Goal: Task Accomplishment & Management: Use online tool/utility

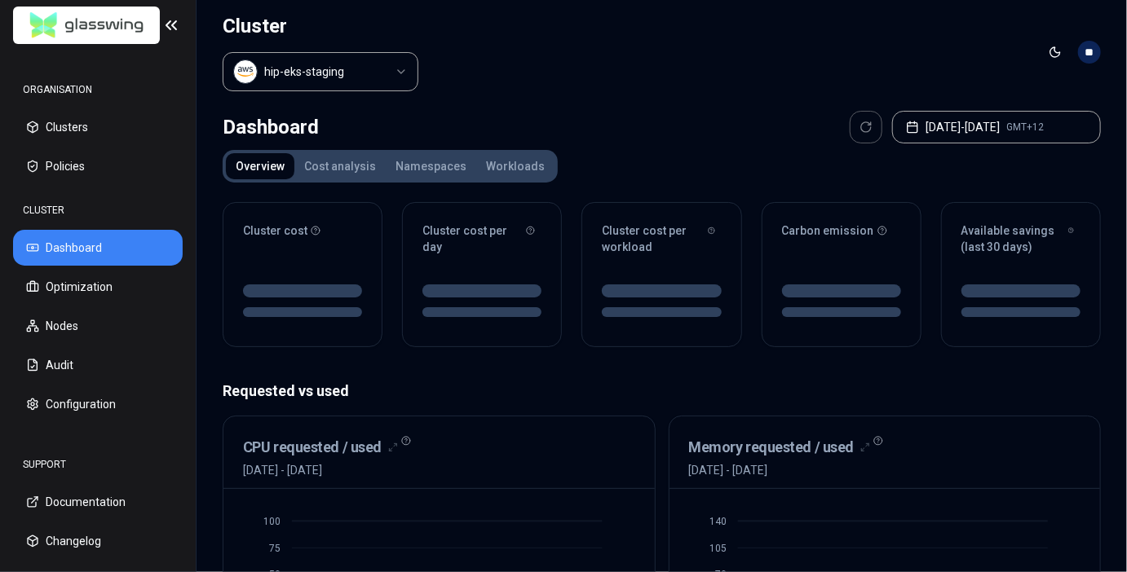
click at [343, 82] on html "ORGANISATION Clusters Policies CLUSTER Dashboard Optimization Nodes Audit Confi…" at bounding box center [563, 286] width 1127 height 572
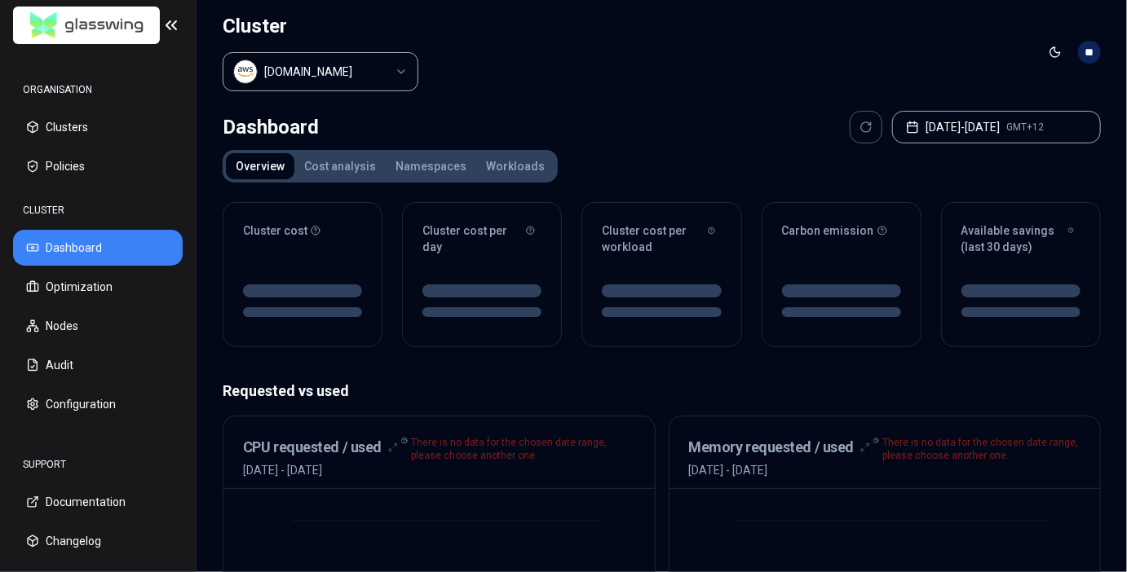
scroll to position [27, 0]
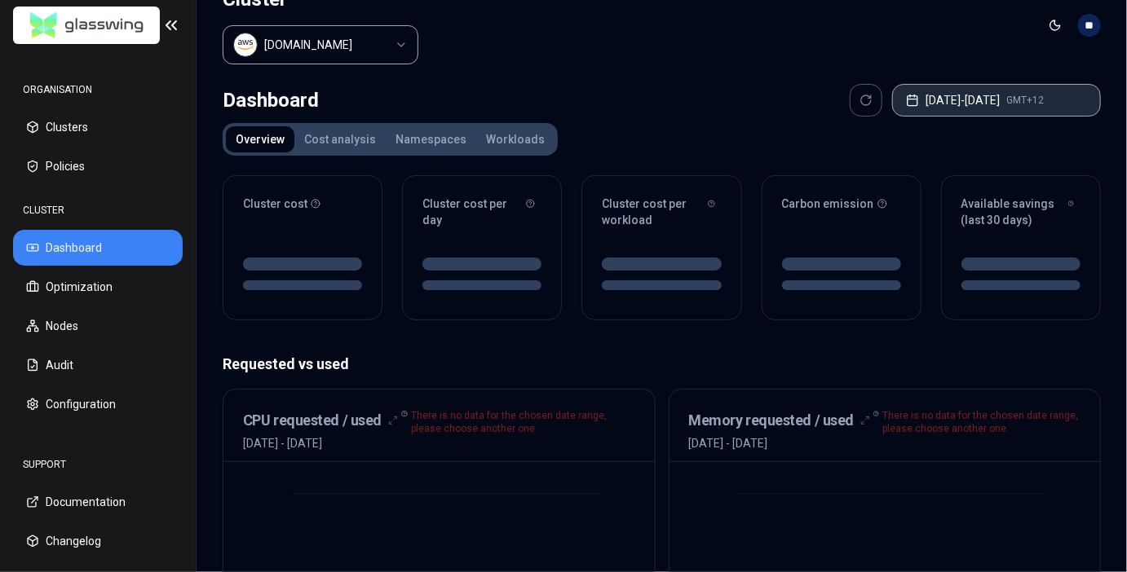
click at [1008, 87] on button "[DATE] - [DATE] GMT+12" at bounding box center [996, 100] width 209 height 33
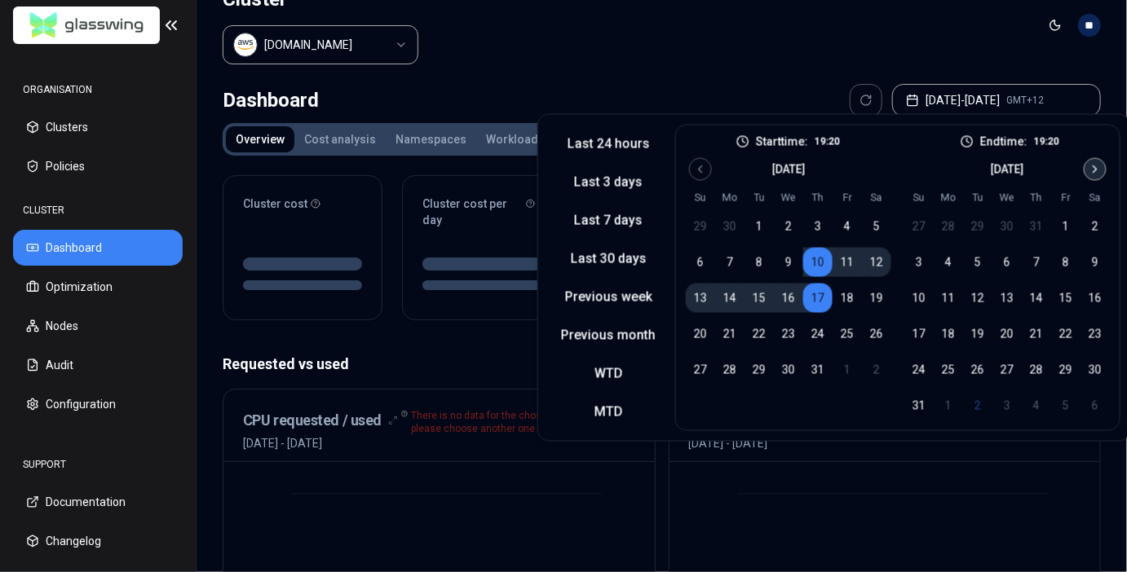
click at [1096, 174] on icon "Go to next month" at bounding box center [1094, 169] width 13 height 13
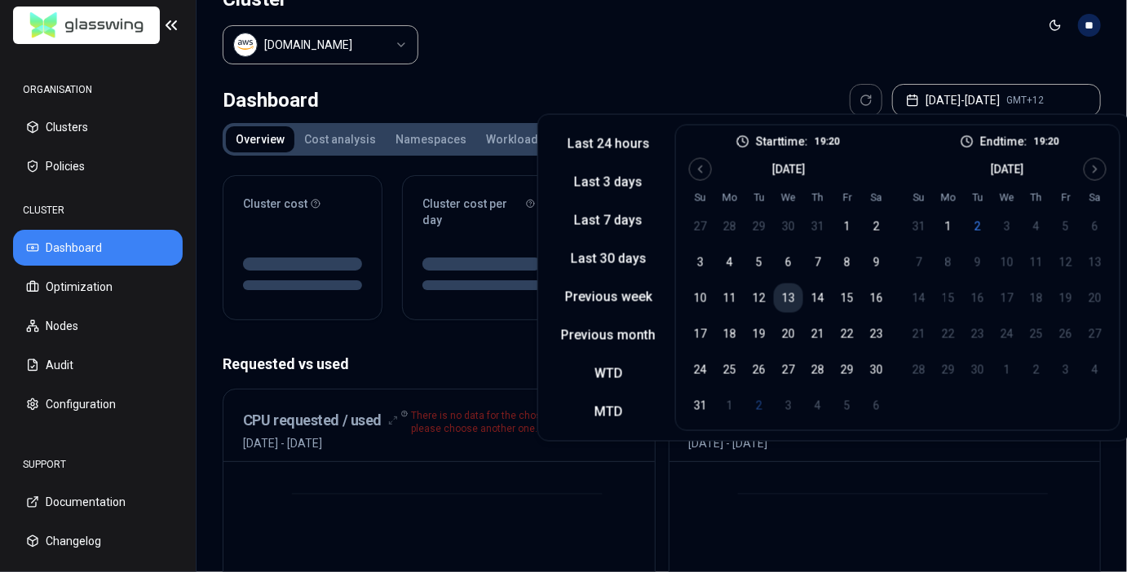
click at [784, 298] on button "13" at bounding box center [788, 298] width 29 height 29
click at [981, 224] on button "2" at bounding box center [977, 226] width 29 height 29
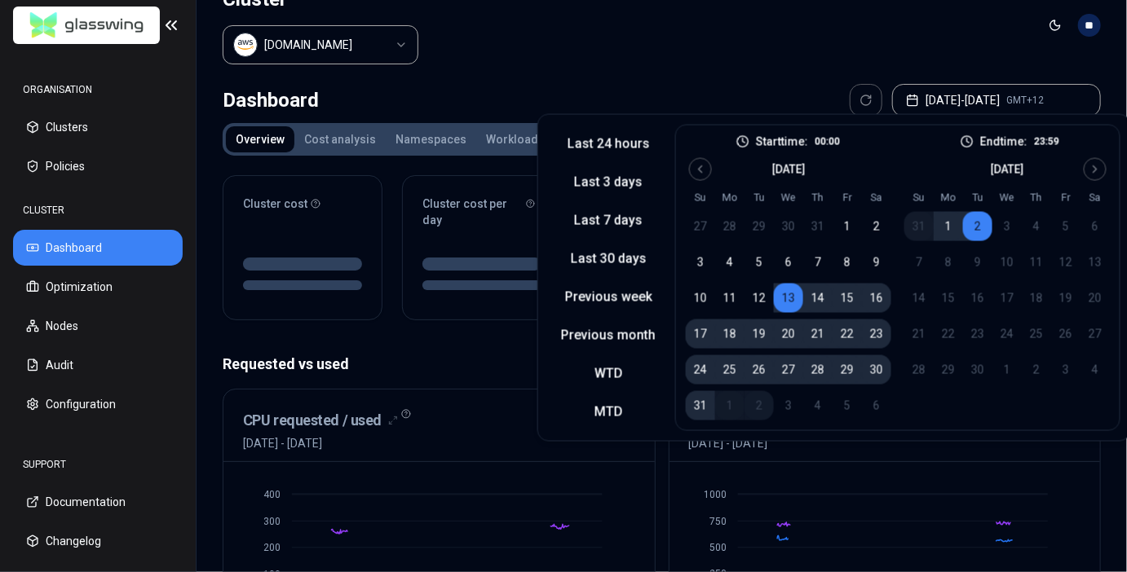
click at [871, 25] on header "Cluster [DOMAIN_NAME] Toggle theme **" at bounding box center [661, 25] width 930 height 104
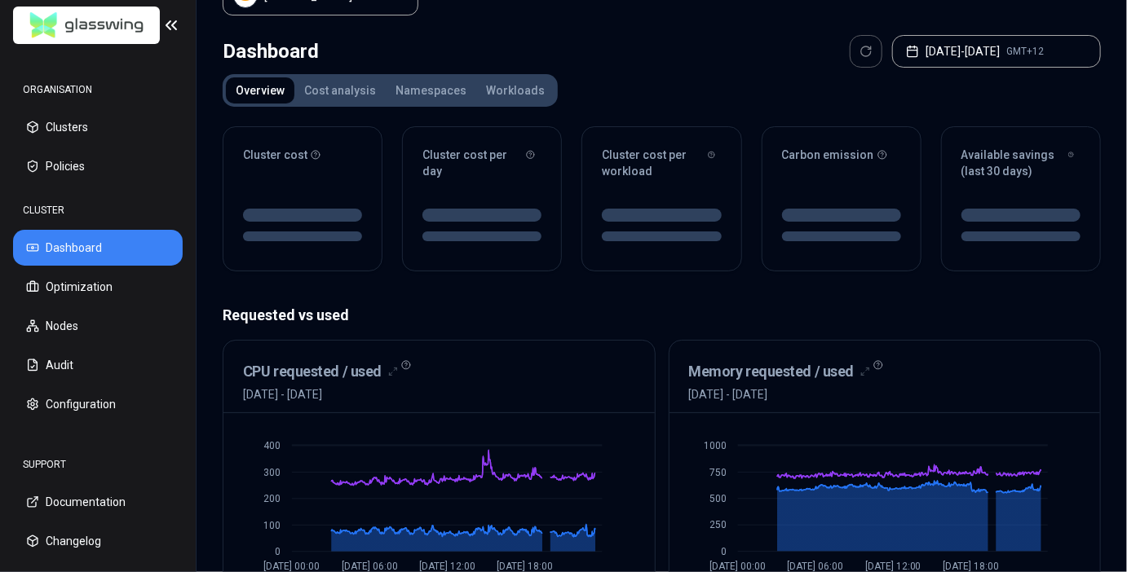
scroll to position [47, 0]
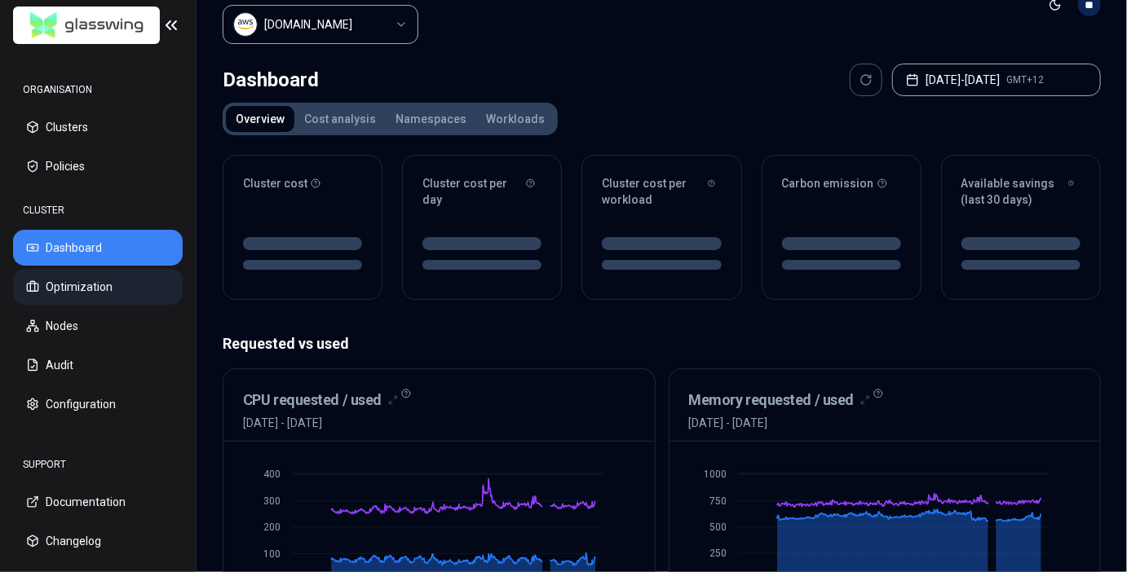
click at [126, 303] on button "Optimization" at bounding box center [98, 287] width 170 height 36
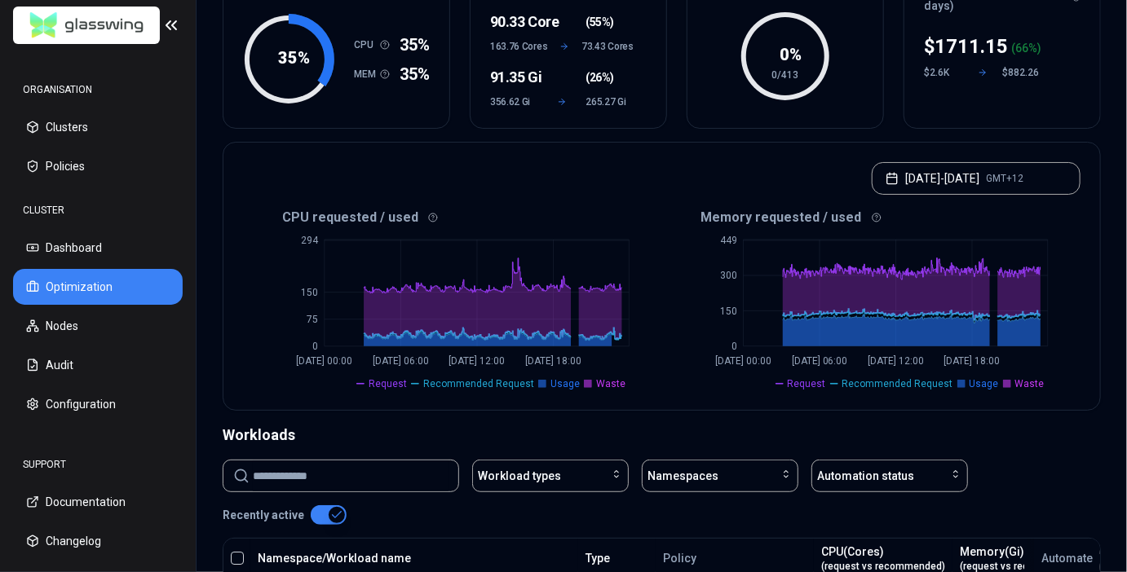
scroll to position [187, 0]
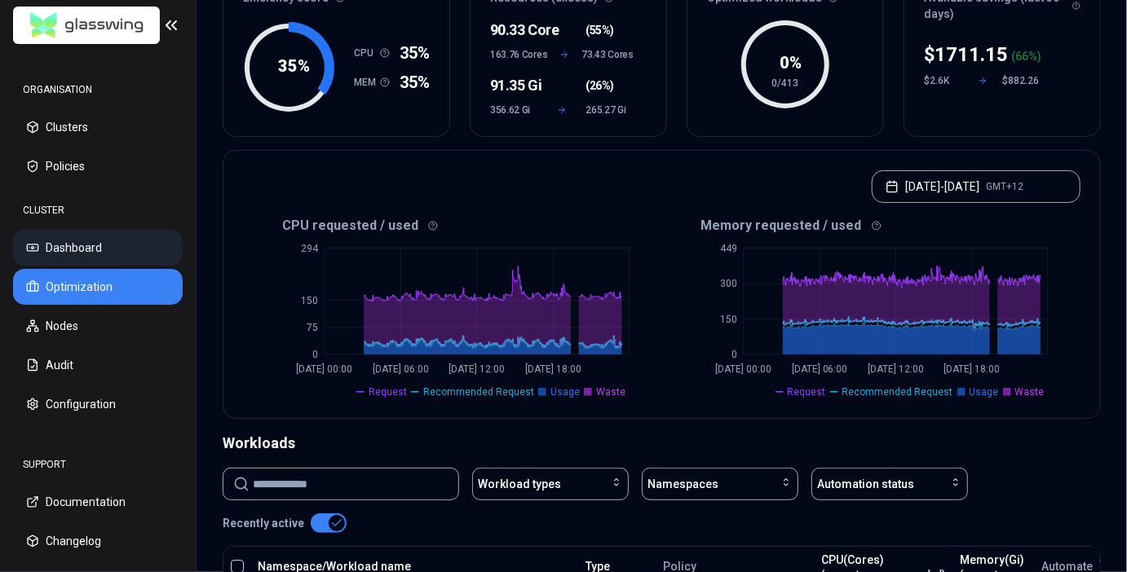
click at [143, 247] on button "Dashboard" at bounding box center [98, 248] width 170 height 36
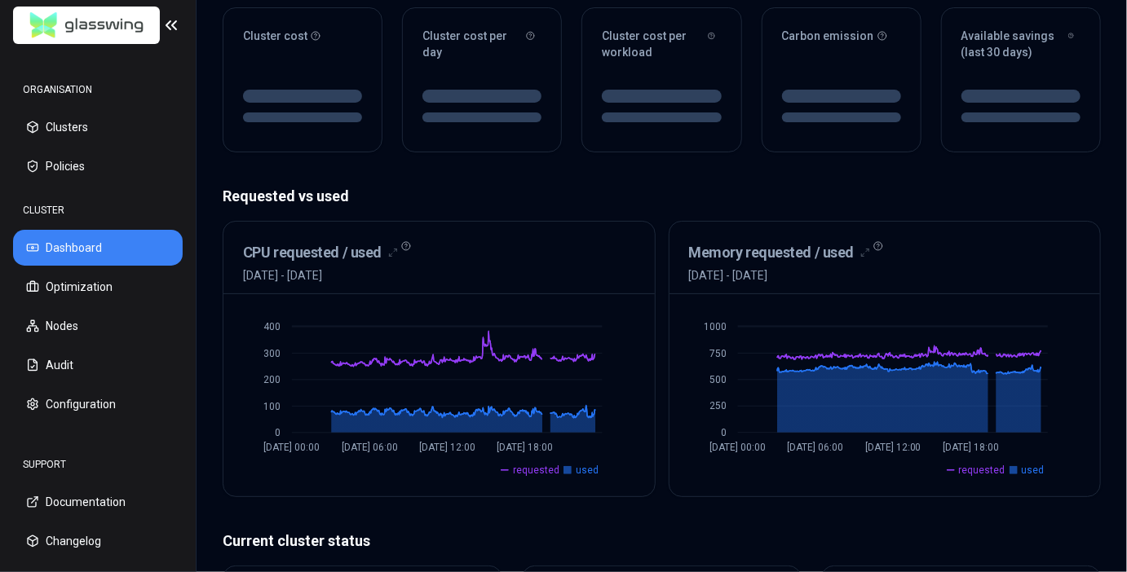
scroll to position [55, 0]
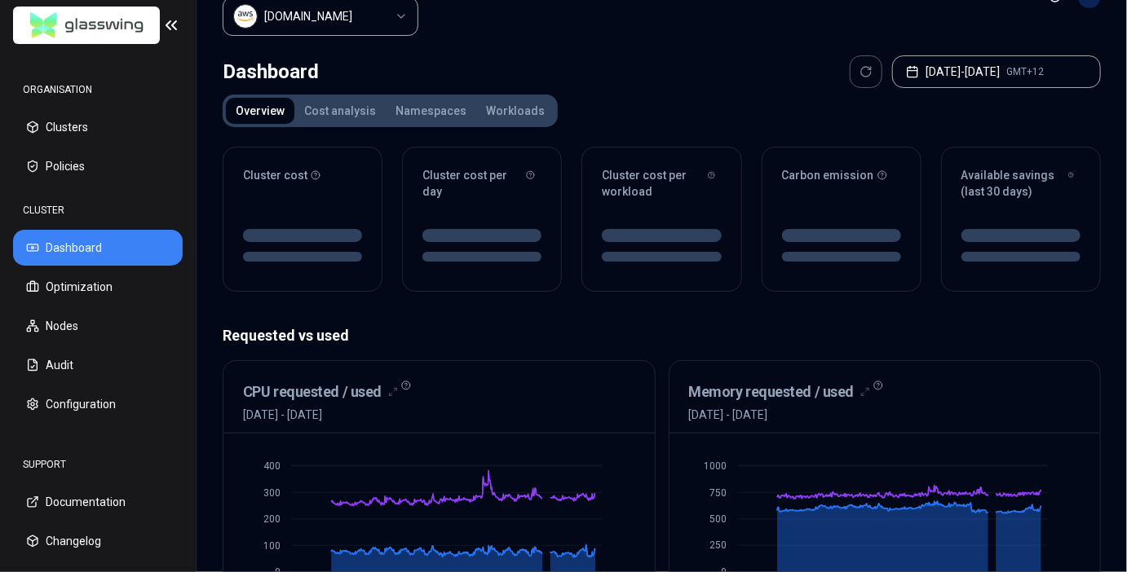
click at [346, 99] on button "Cost analysis" at bounding box center [339, 111] width 91 height 26
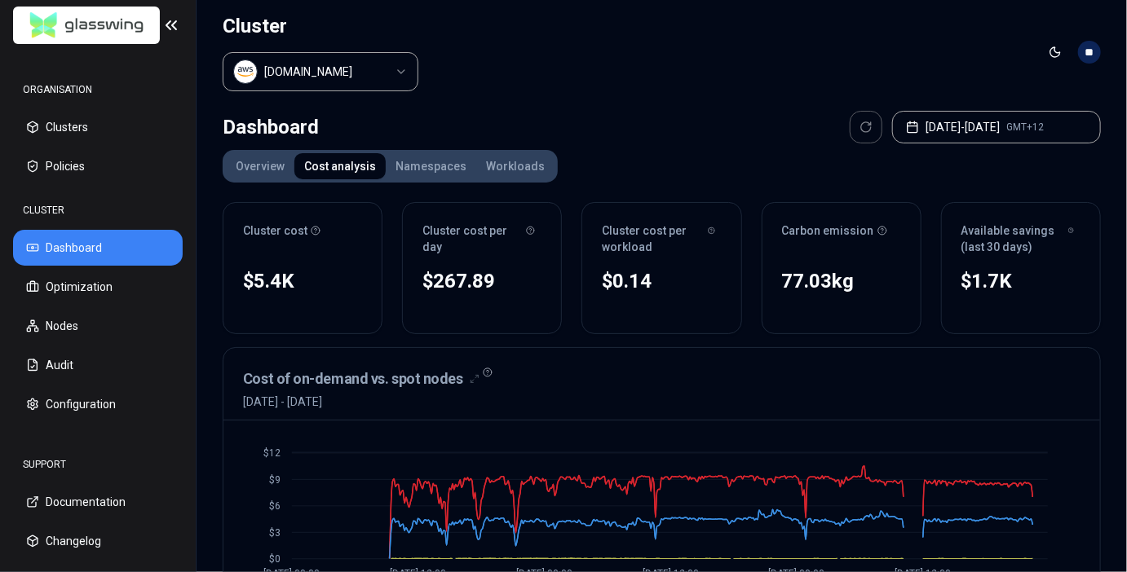
click at [420, 166] on button "Namespaces" at bounding box center [431, 166] width 90 height 26
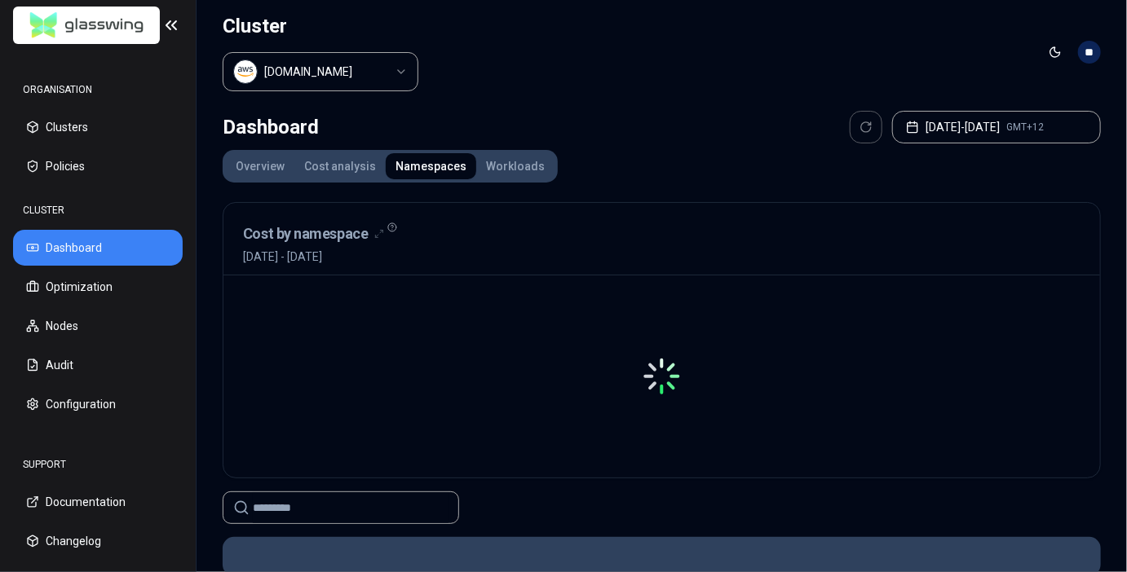
click at [509, 158] on button "Workloads" at bounding box center [515, 166] width 78 height 26
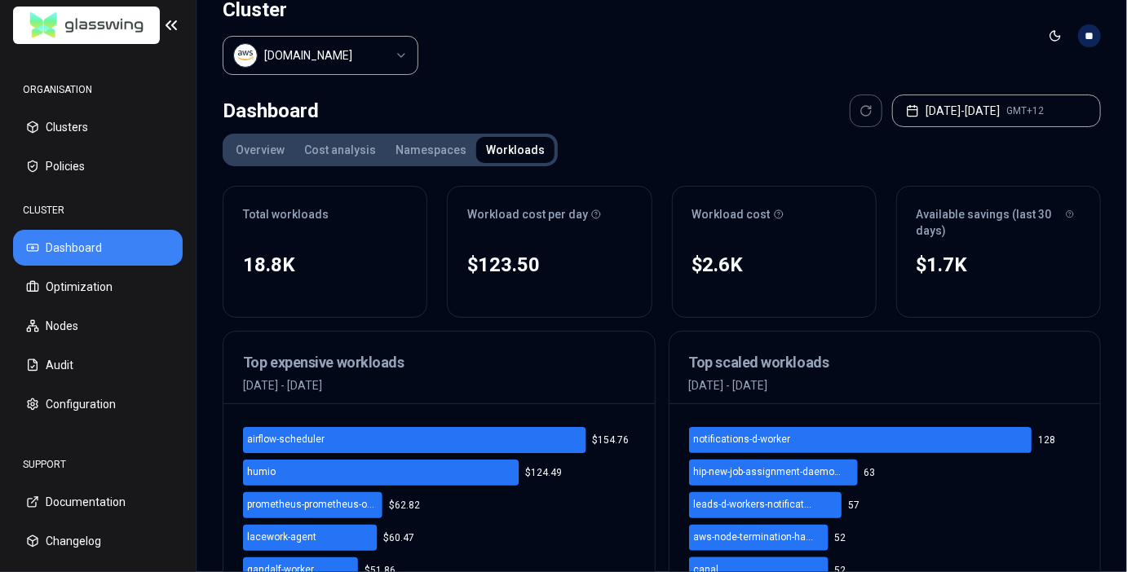
scroll to position [15, 0]
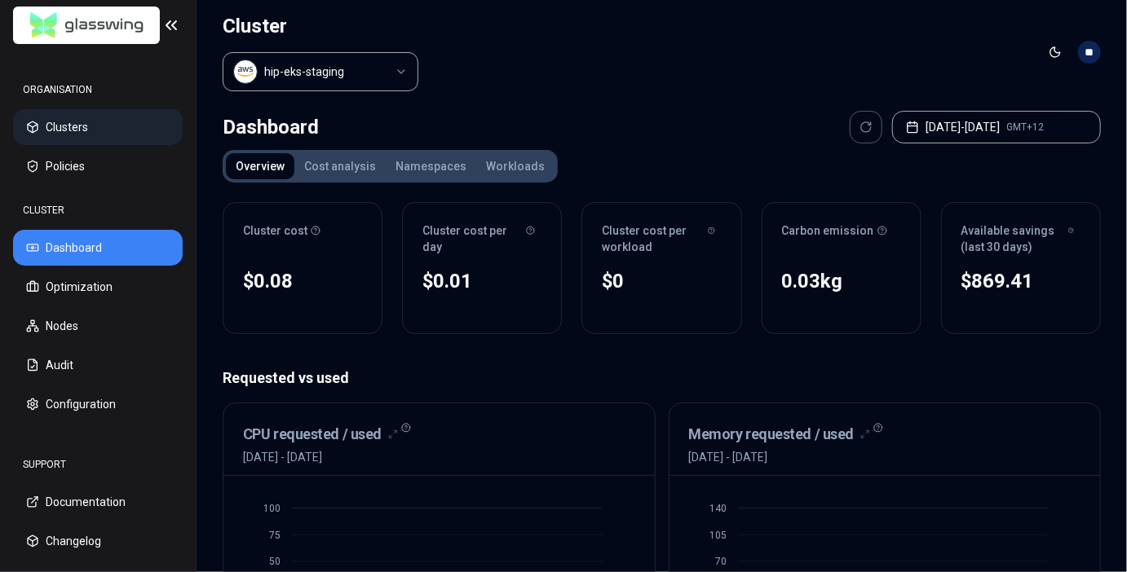
click at [54, 135] on button "Clusters" at bounding box center [98, 127] width 170 height 36
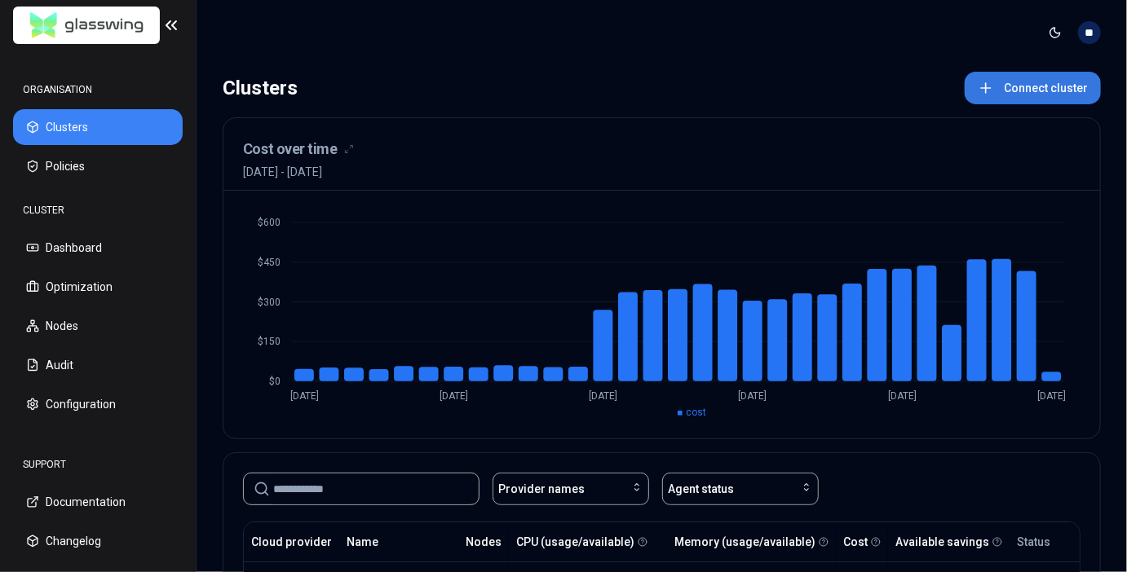
click at [1032, 95] on button "Connect cluster" at bounding box center [1032, 88] width 136 height 33
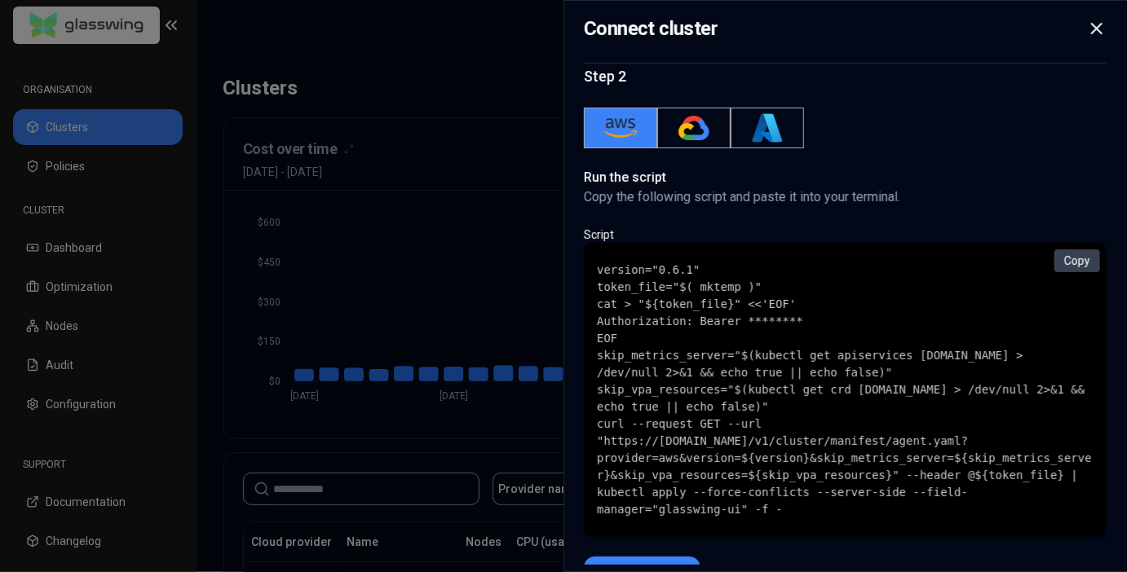
scroll to position [208, 0]
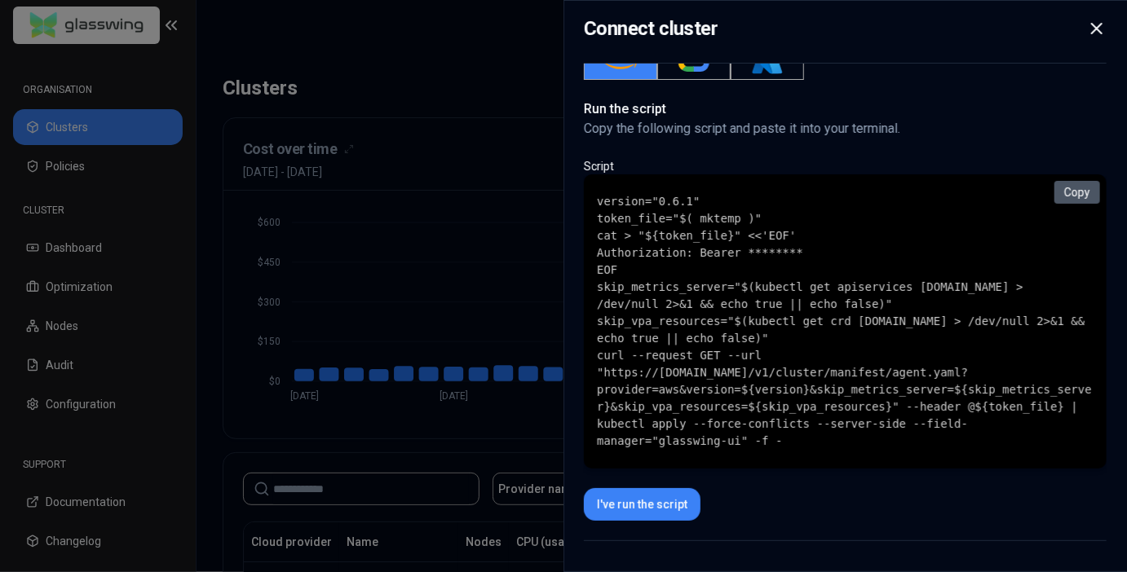
click at [1080, 196] on button "Copy" at bounding box center [1077, 192] width 46 height 23
click at [337, 408] on div at bounding box center [563, 286] width 1127 height 572
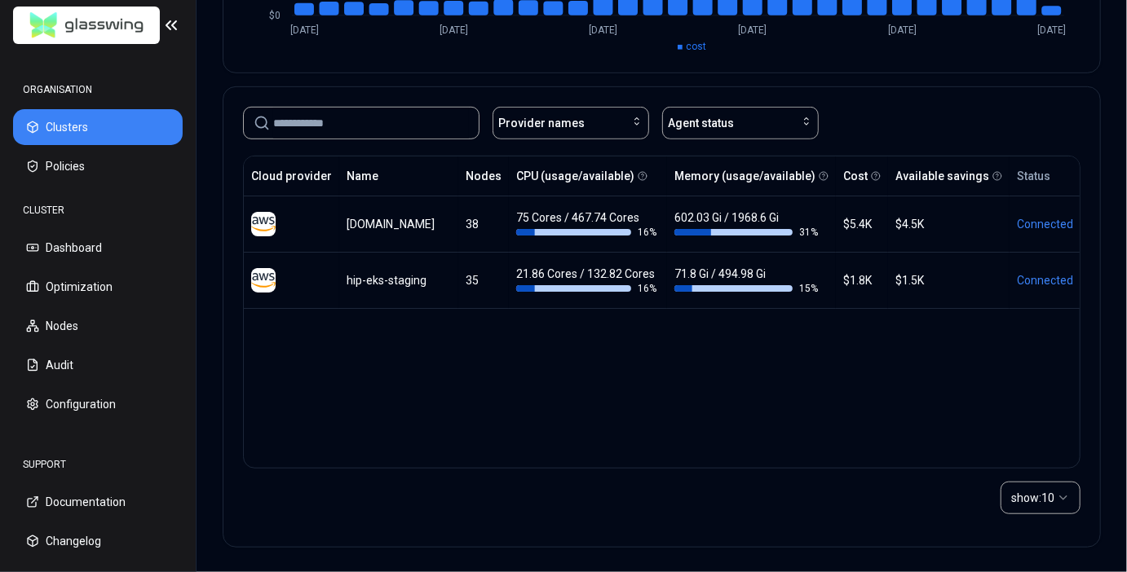
scroll to position [0, 0]
